Goal: Task Accomplishment & Management: Complete application form

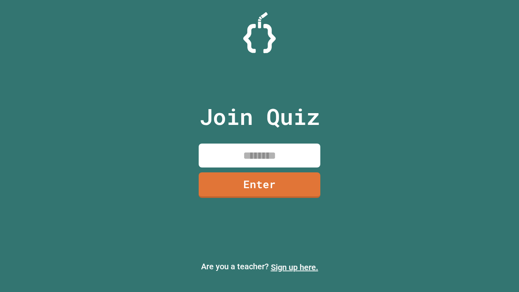
click at [294, 267] on link "Sign up here." at bounding box center [294, 267] width 47 height 10
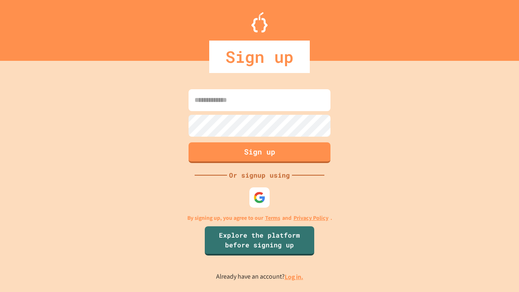
click at [294, 277] on link "Log in." at bounding box center [294, 276] width 19 height 9
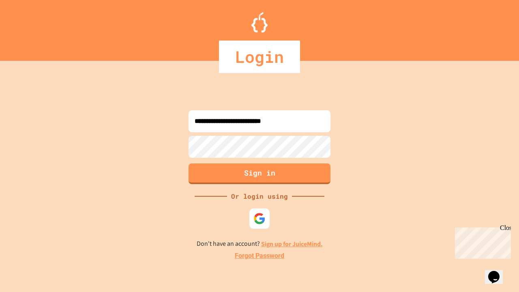
type input "**********"
